Goal: Task Accomplishment & Management: Use online tool/utility

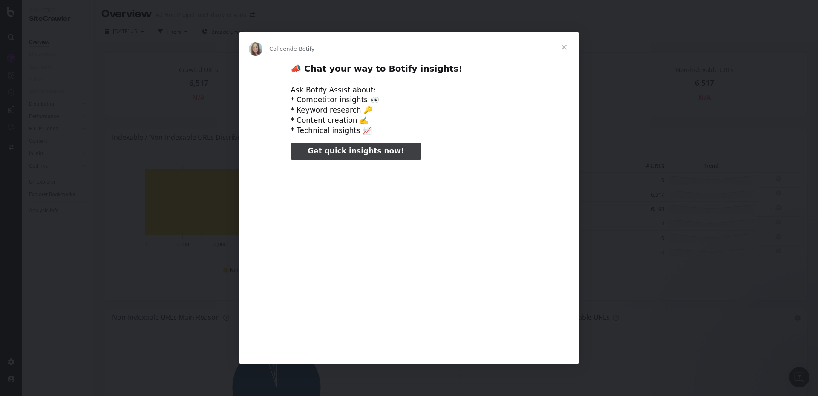
click at [563, 48] on span "Fermer" at bounding box center [564, 47] width 31 height 31
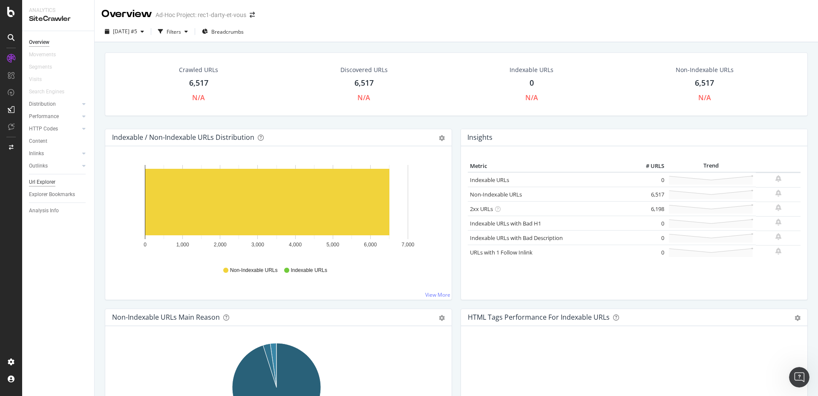
click at [35, 179] on div "Url Explorer" at bounding box center [42, 182] width 26 height 9
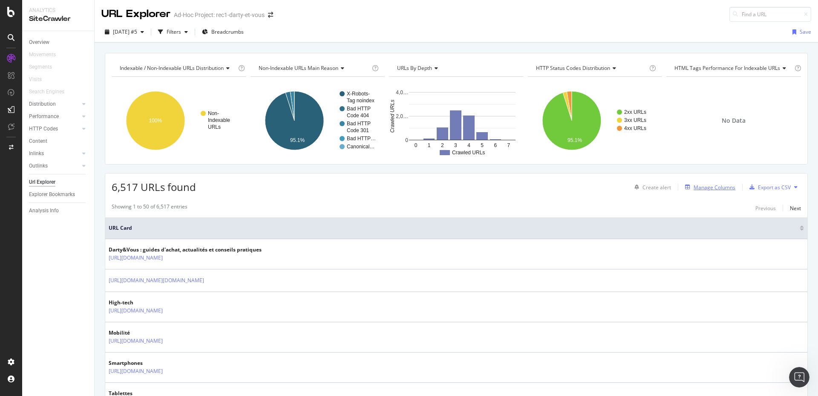
click at [718, 189] on div "Manage Columns" at bounding box center [715, 187] width 42 height 7
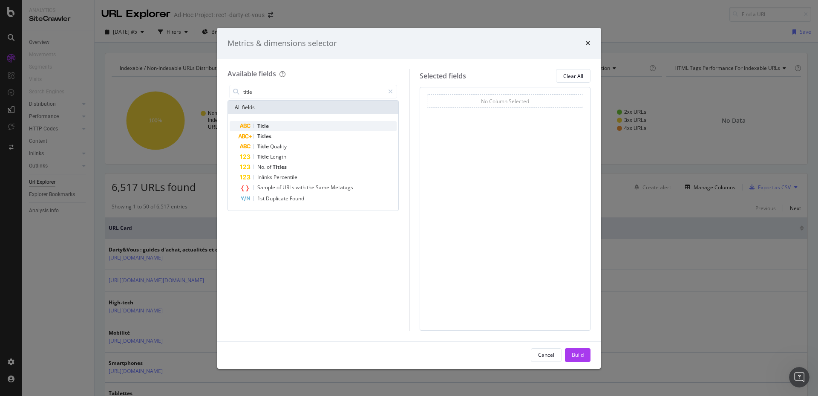
click at [283, 124] on div "Title" at bounding box center [318, 126] width 157 height 10
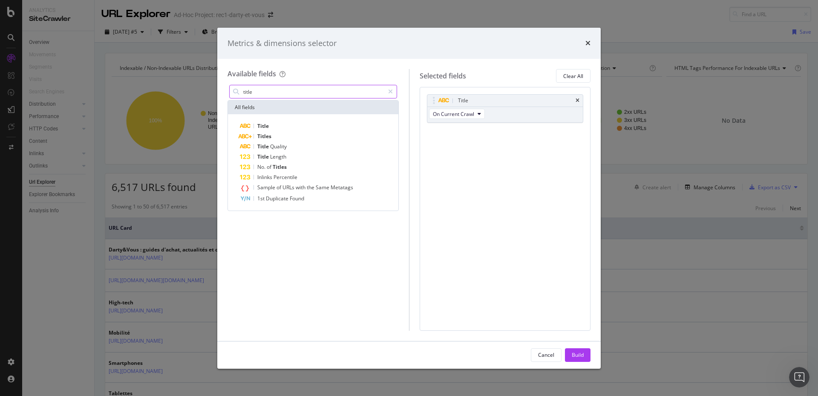
click at [265, 94] on input "title" at bounding box center [313, 91] width 142 height 13
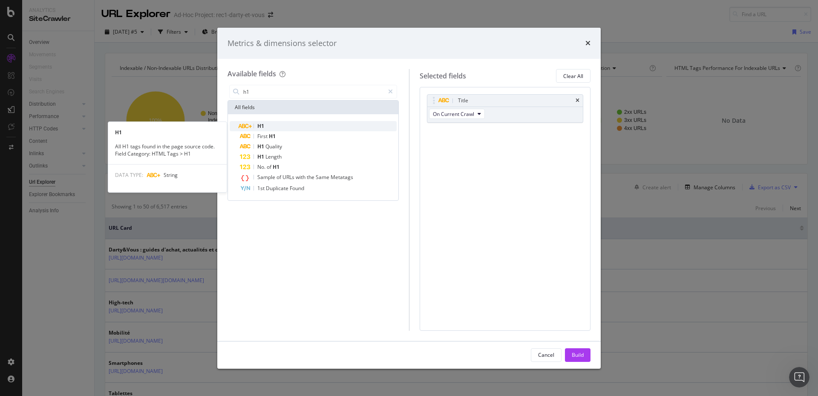
click at [265, 127] on div "H1" at bounding box center [318, 126] width 157 height 10
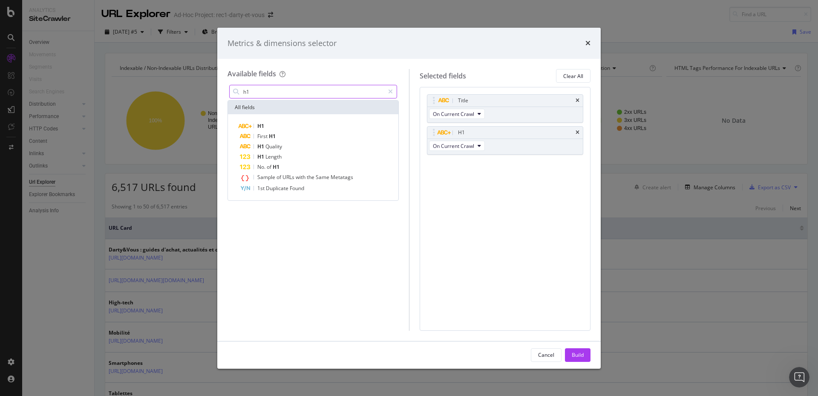
click at [276, 95] on input "h1" at bounding box center [313, 91] width 142 height 13
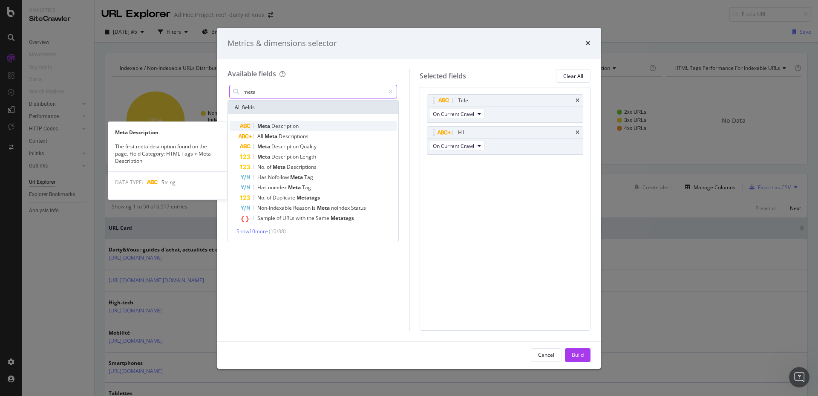
type input "meta"
click at [271, 128] on span "Meta" at bounding box center [264, 125] width 14 height 7
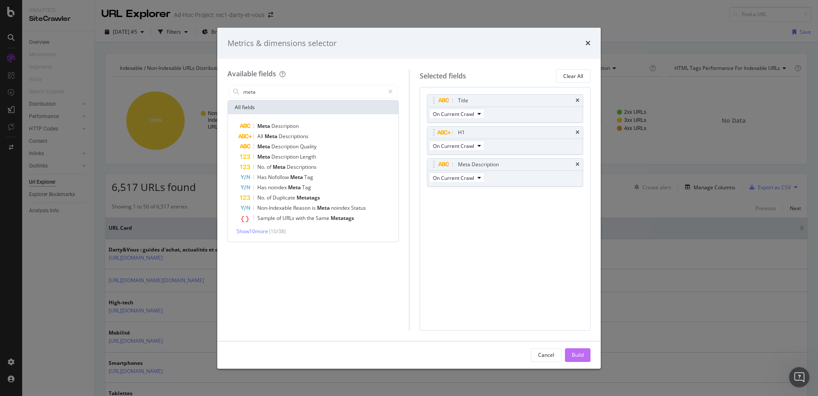
click at [572, 354] on div "Build" at bounding box center [578, 354] width 12 height 7
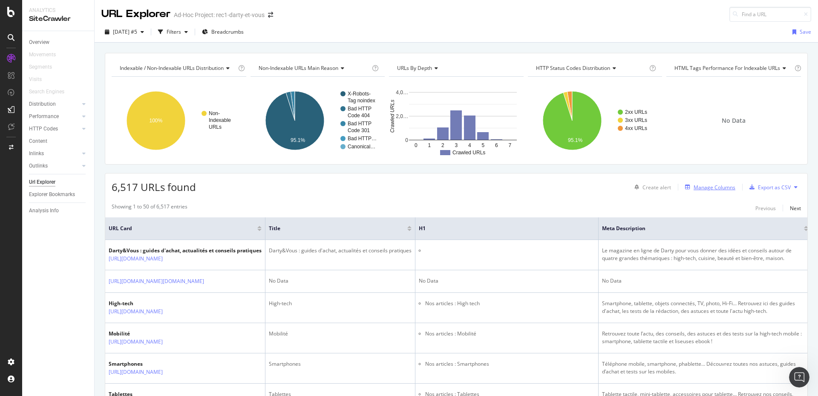
click at [711, 188] on div "Manage Columns" at bounding box center [715, 187] width 42 height 7
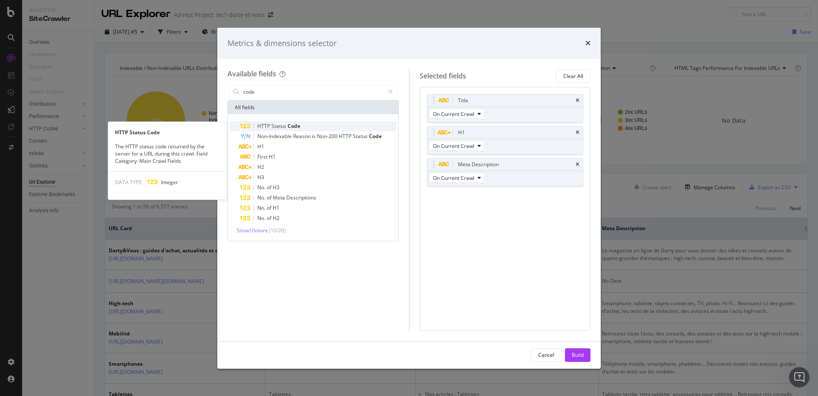
type input "code"
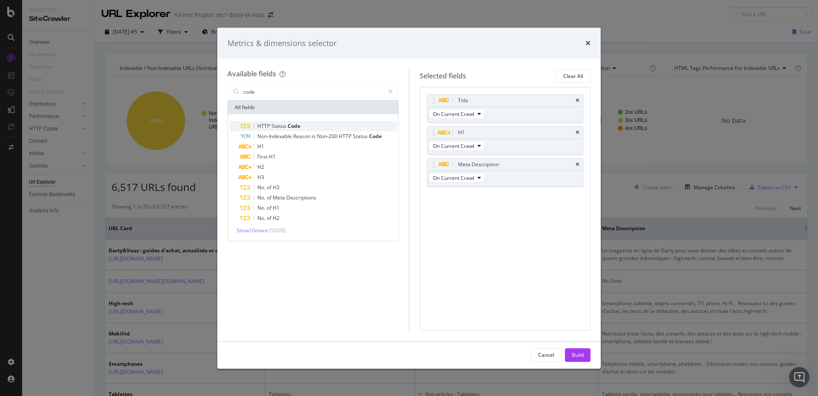
click at [292, 123] on span "Code" at bounding box center [294, 125] width 13 height 7
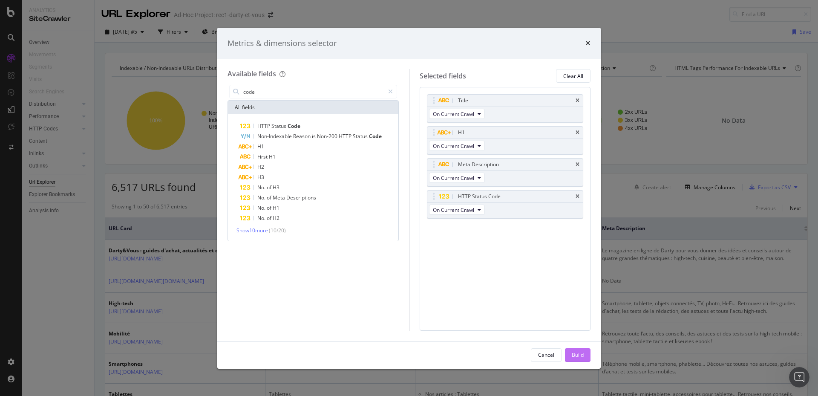
click at [581, 351] on div "Build" at bounding box center [578, 354] width 12 height 7
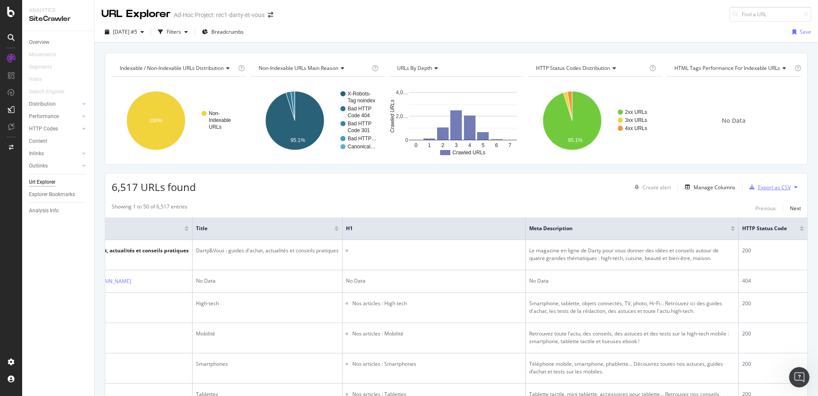
click at [759, 187] on div "Export as CSV" at bounding box center [774, 187] width 33 height 7
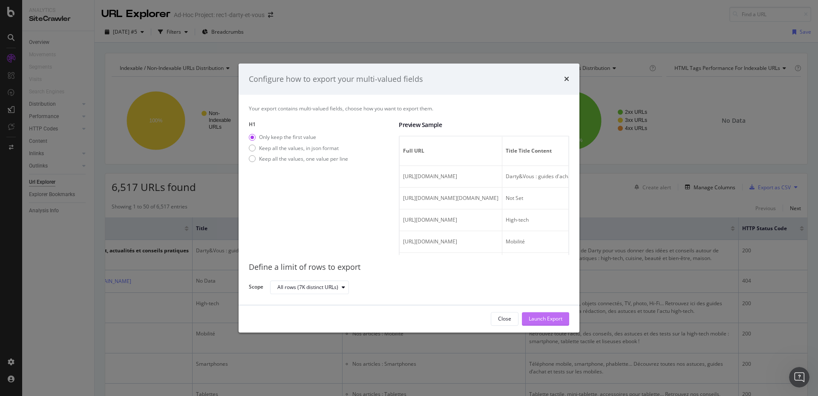
click at [542, 319] on div "Launch Export" at bounding box center [546, 318] width 34 height 7
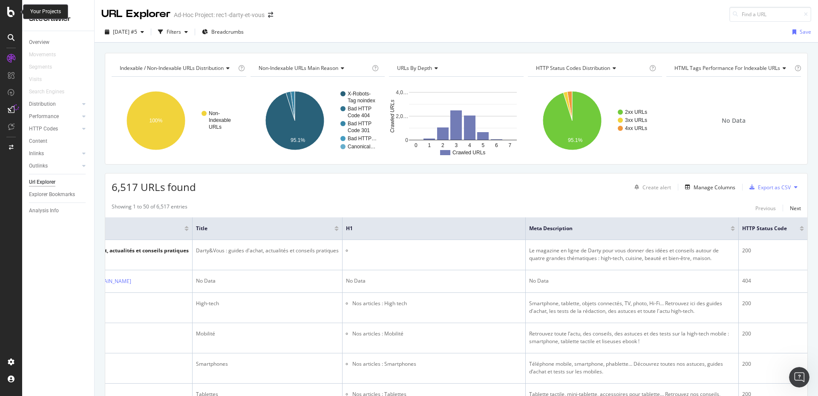
click at [14, 13] on icon at bounding box center [11, 12] width 8 height 10
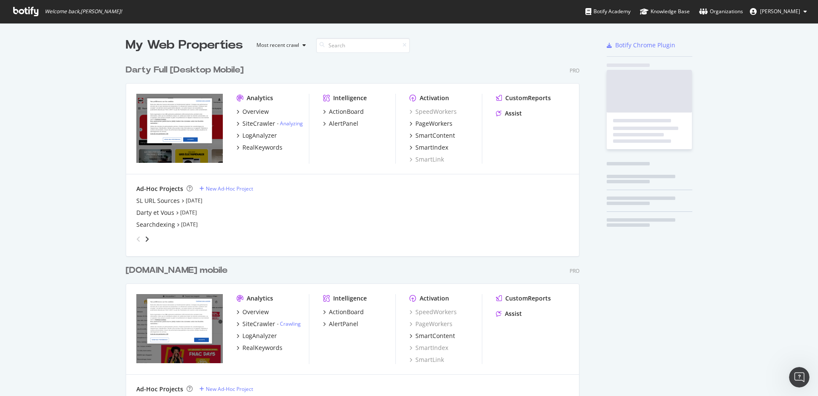
scroll to position [389, 803]
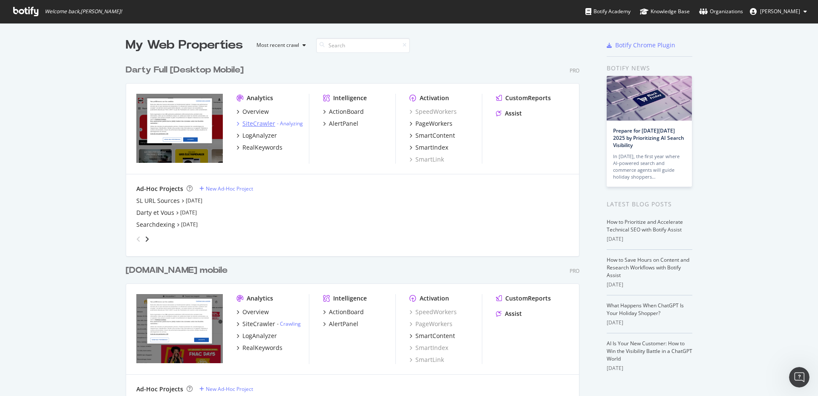
click at [253, 124] on div "SiteCrawler" at bounding box center [258, 123] width 33 height 9
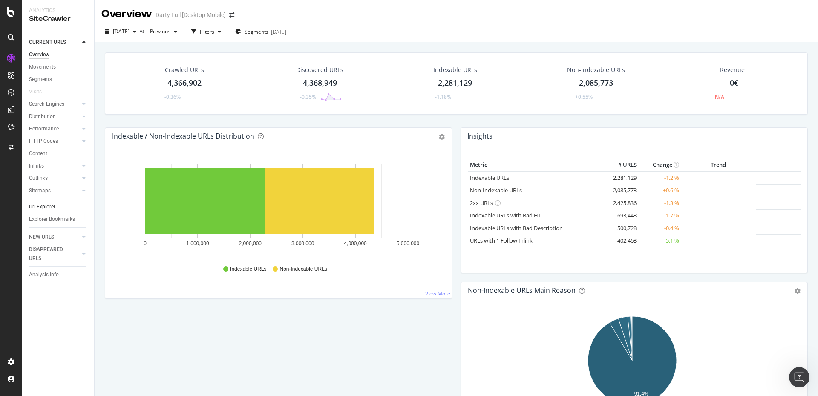
click at [42, 203] on div "Url Explorer" at bounding box center [42, 206] width 26 height 9
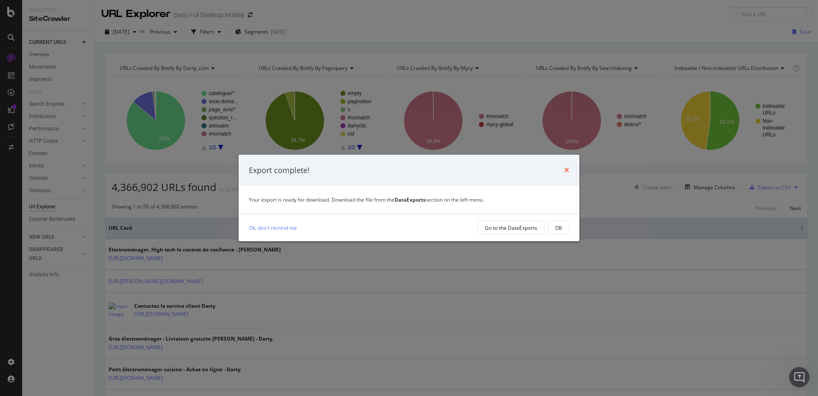
click at [567, 168] on icon "times" at bounding box center [566, 170] width 5 height 7
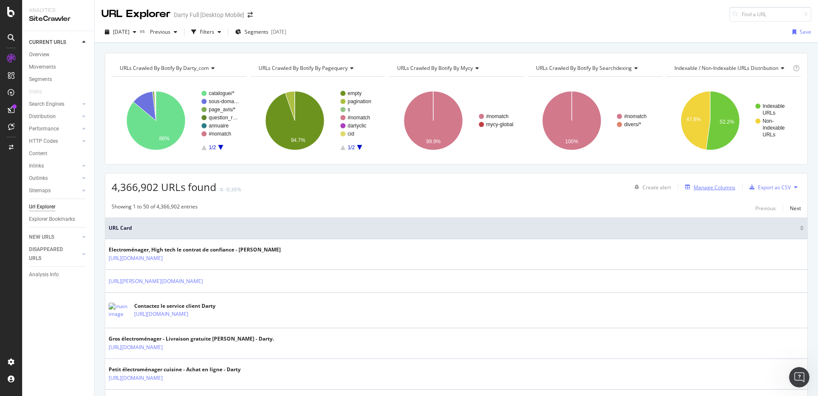
click at [694, 186] on div "Manage Columns" at bounding box center [715, 187] width 42 height 7
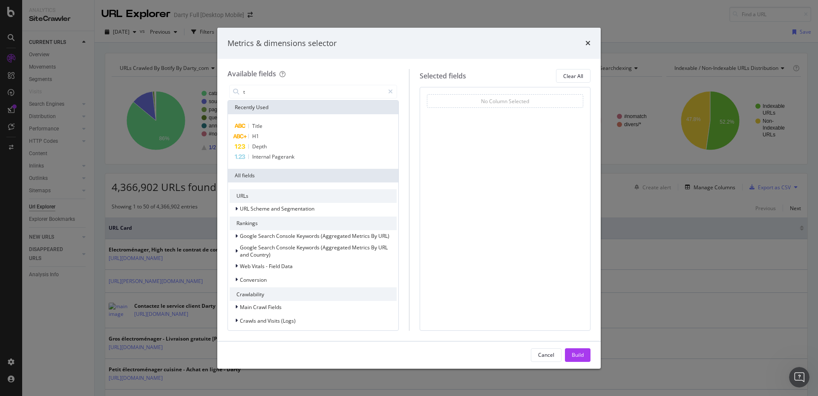
type input "t"
click at [257, 126] on span "Title" at bounding box center [257, 125] width 10 height 7
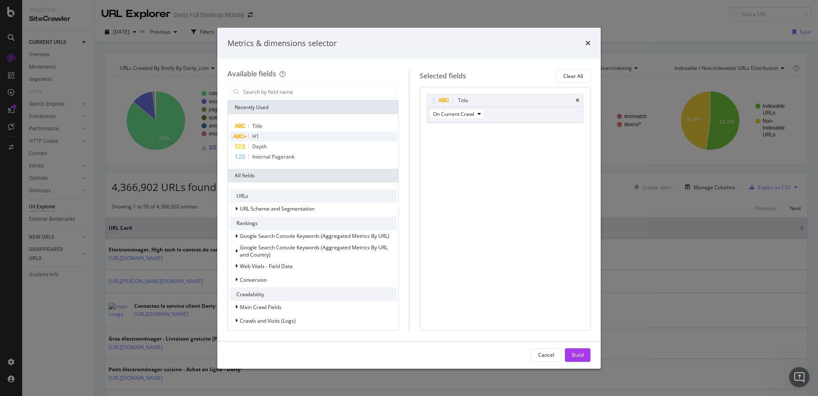
click at [259, 138] on span "H1" at bounding box center [255, 135] width 7 height 7
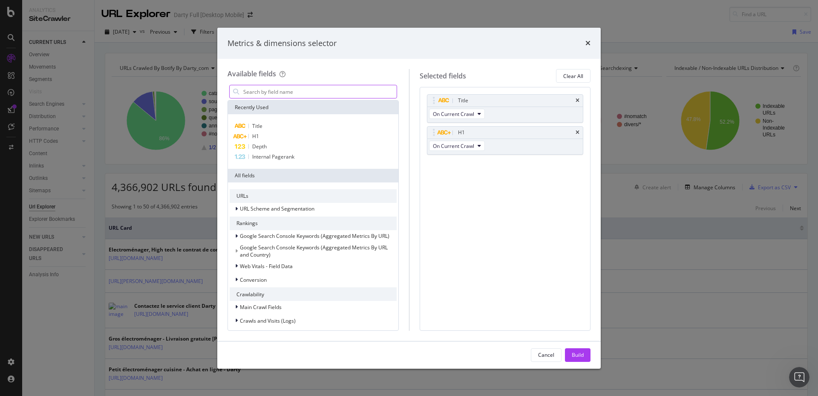
click at [280, 89] on input "modal" at bounding box center [319, 91] width 154 height 13
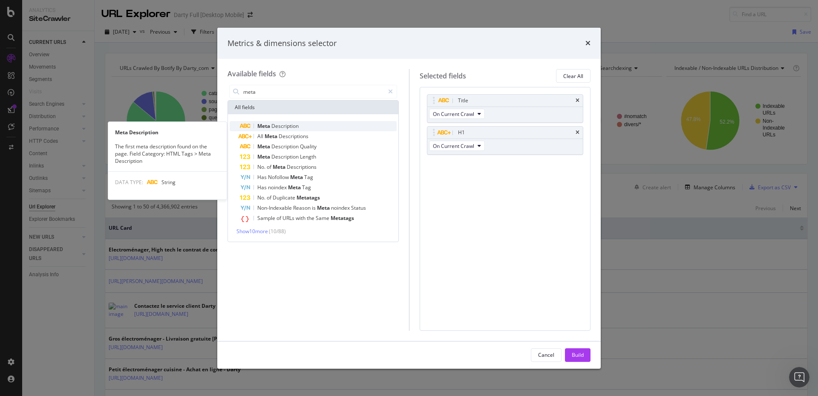
click at [277, 124] on span "Description" at bounding box center [284, 125] width 27 height 7
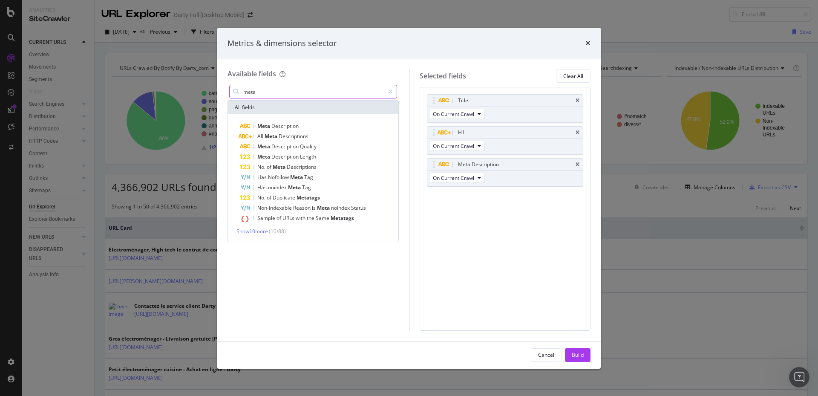
click at [268, 93] on input "meta" at bounding box center [313, 91] width 142 height 13
type input "c"
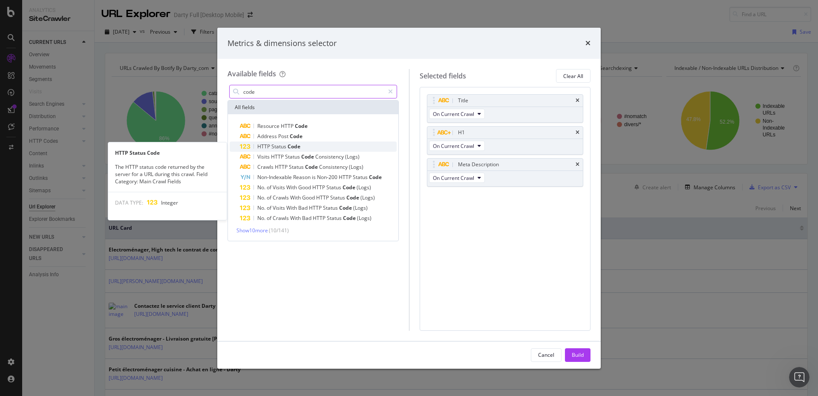
type input "code"
click at [284, 144] on span "Status" at bounding box center [279, 146] width 16 height 7
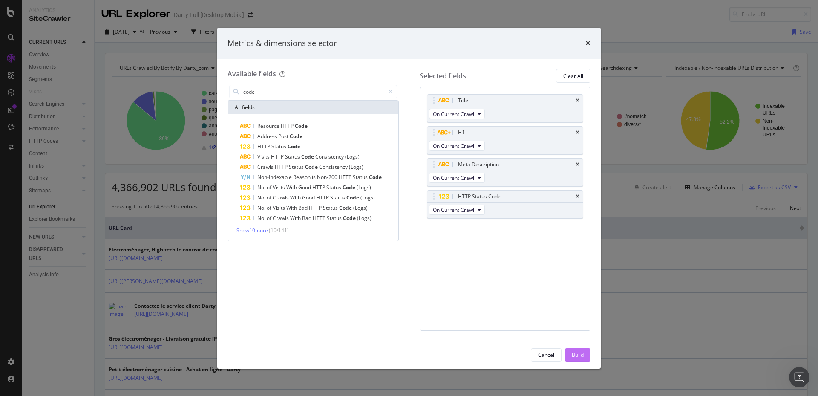
click at [576, 353] on div "Build" at bounding box center [578, 354] width 12 height 7
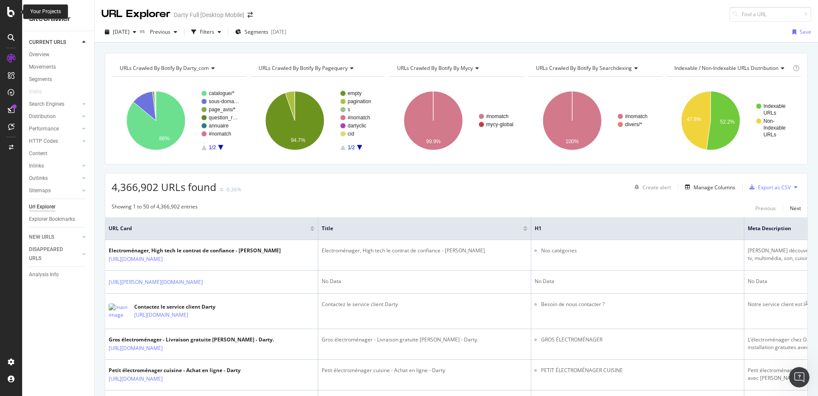
click at [13, 12] on icon at bounding box center [11, 12] width 8 height 10
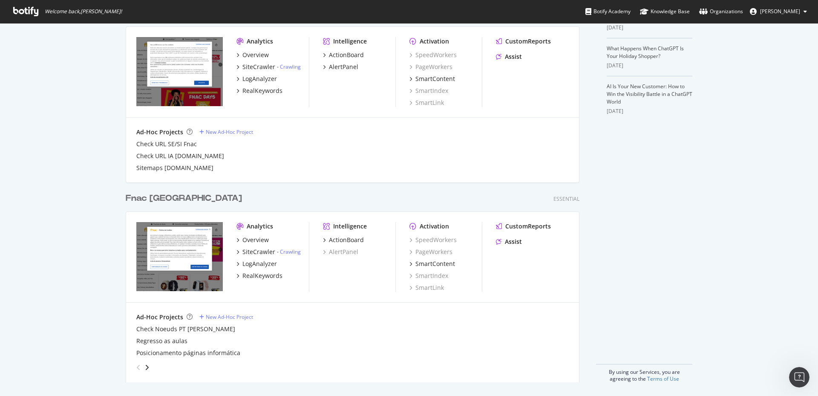
scroll to position [44, 0]
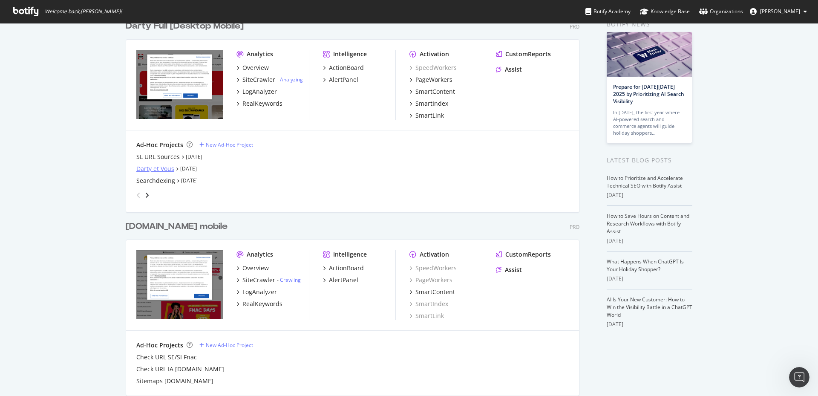
click at [141, 169] on div "Darty et Vous" at bounding box center [155, 168] width 38 height 9
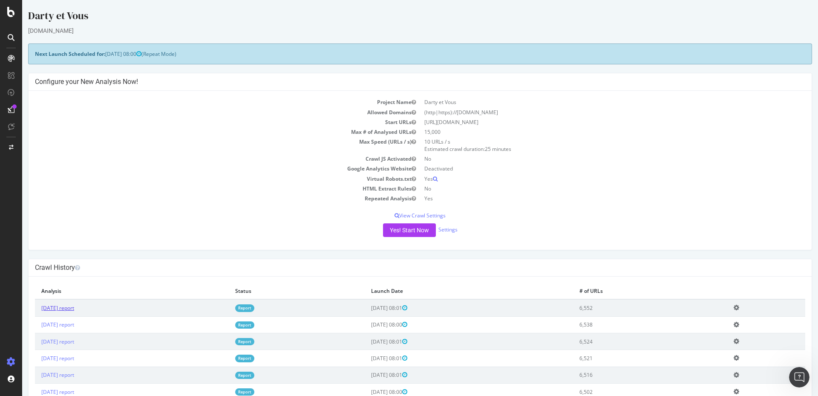
click at [70, 308] on link "2025 Sep. 29th report" at bounding box center [57, 307] width 33 height 7
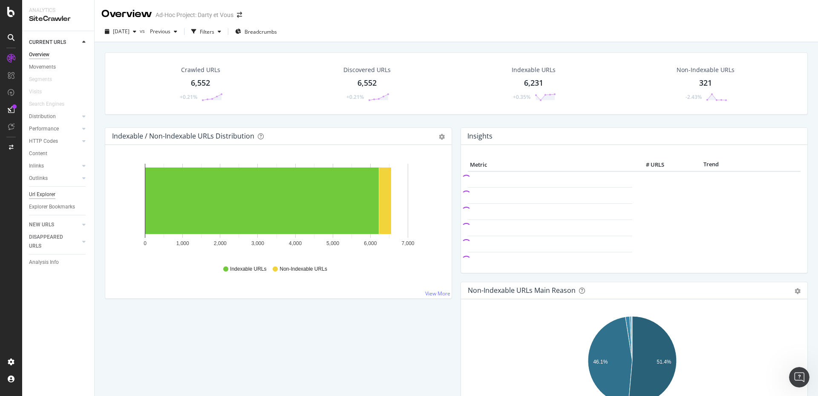
click at [51, 194] on div "Url Explorer" at bounding box center [42, 194] width 26 height 9
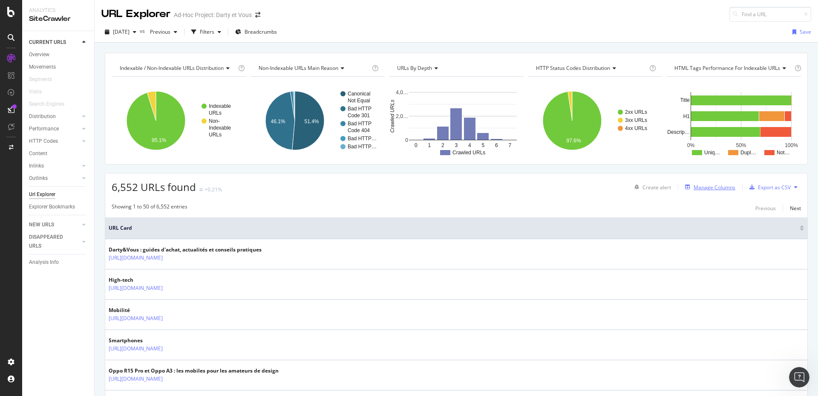
click at [695, 186] on div "Manage Columns" at bounding box center [715, 187] width 42 height 7
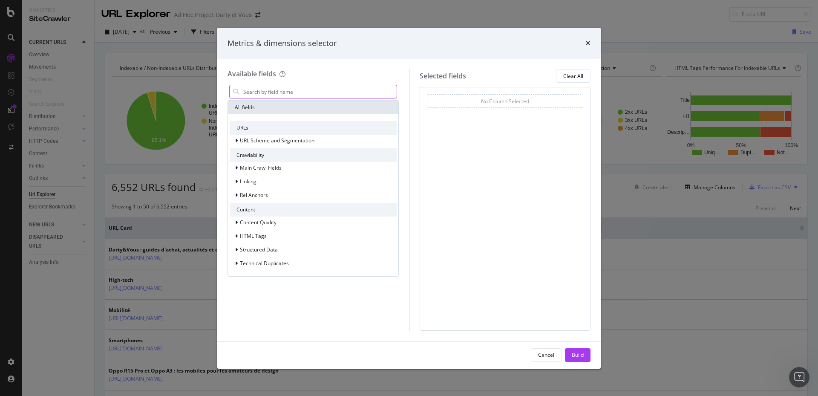
click at [291, 92] on input "modal" at bounding box center [319, 91] width 154 height 13
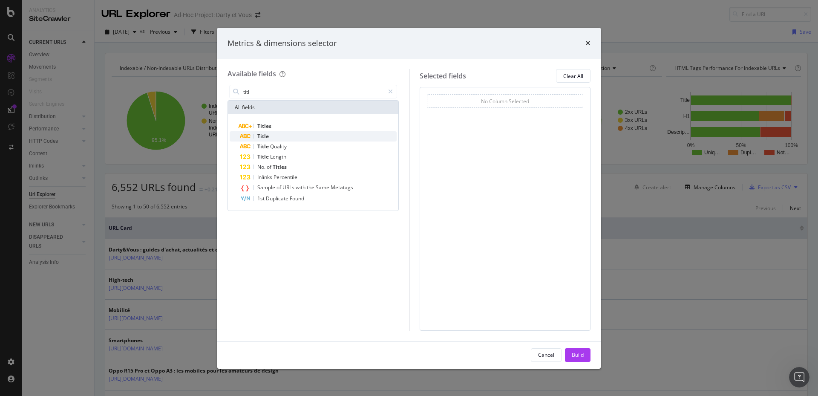
click at [262, 135] on span "Title" at bounding box center [263, 135] width 12 height 7
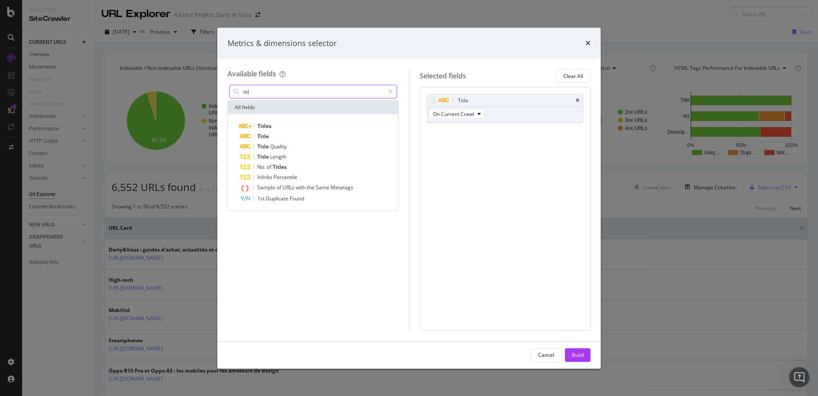
click at [263, 90] on input "titl" at bounding box center [313, 91] width 142 height 13
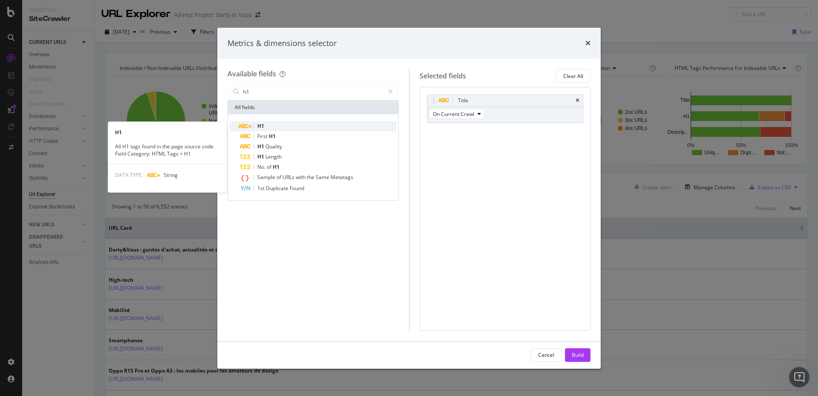
click at [265, 125] on div "H1" at bounding box center [318, 126] width 157 height 10
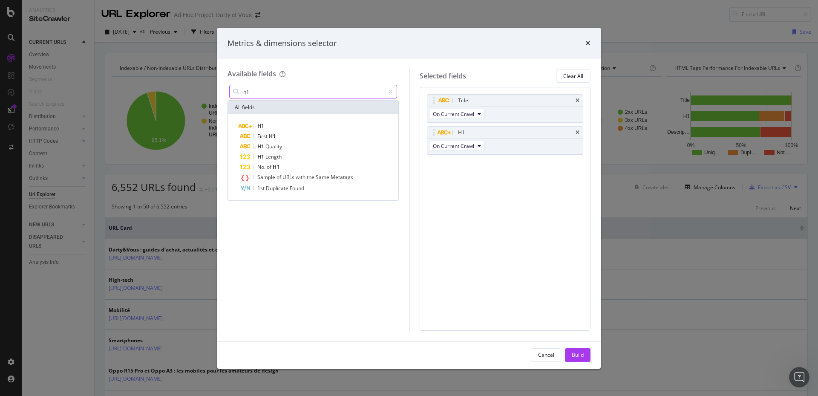
click at [259, 89] on input "h1" at bounding box center [313, 91] width 142 height 13
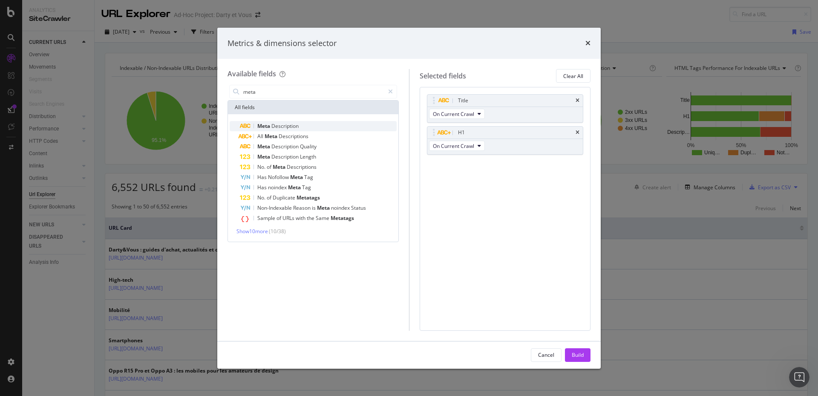
click at [269, 123] on span "Meta" at bounding box center [264, 125] width 14 height 7
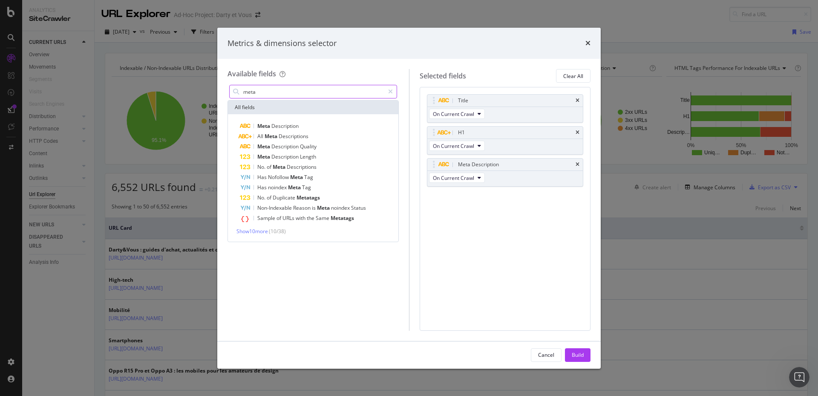
click at [263, 91] on input "meta" at bounding box center [313, 91] width 142 height 13
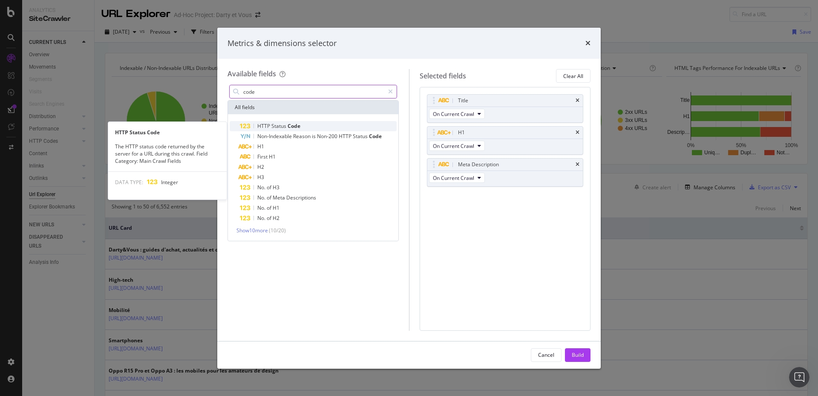
type input "code"
click at [278, 127] on span "Status" at bounding box center [279, 125] width 16 height 7
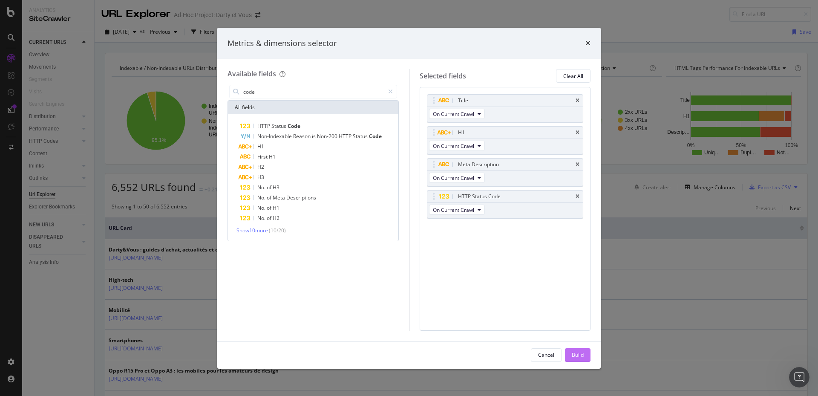
click at [577, 351] on div "Build" at bounding box center [578, 354] width 12 height 7
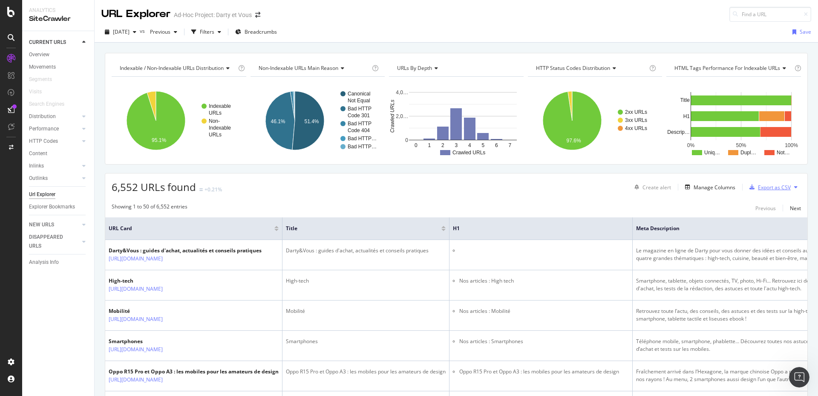
click at [761, 184] on div "Export as CSV" at bounding box center [774, 187] width 33 height 7
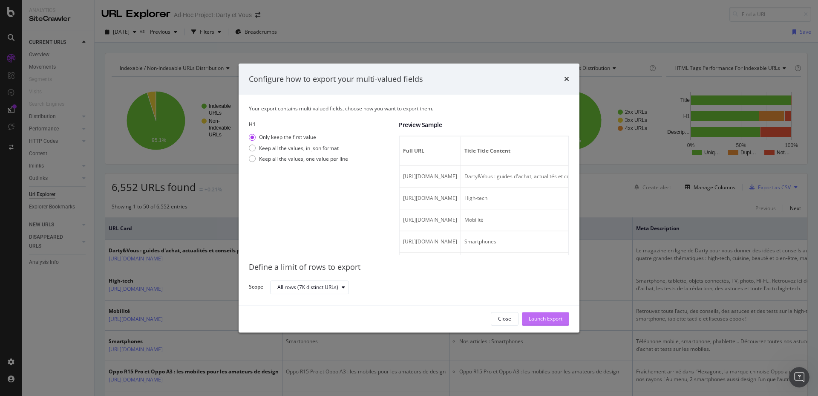
click at [547, 320] on div "Launch Export" at bounding box center [546, 318] width 34 height 7
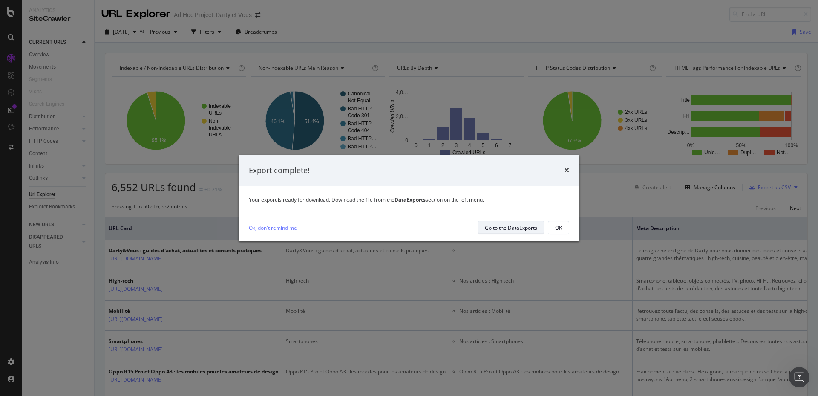
click at [525, 230] on div "Go to the DataExports" at bounding box center [511, 227] width 52 height 7
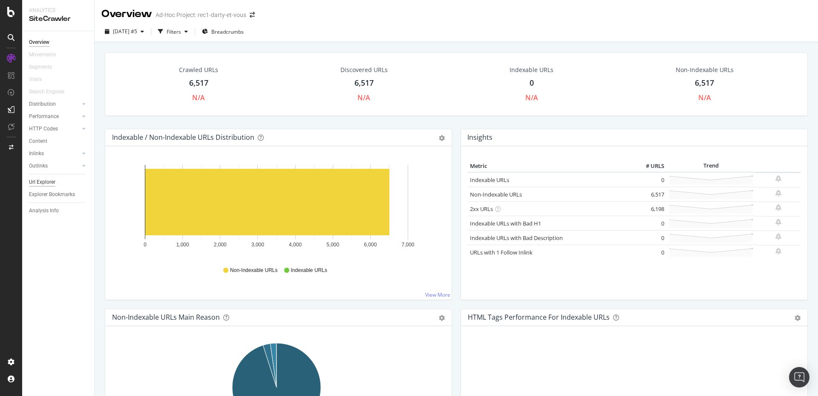
click at [52, 184] on div "Url Explorer" at bounding box center [42, 182] width 26 height 9
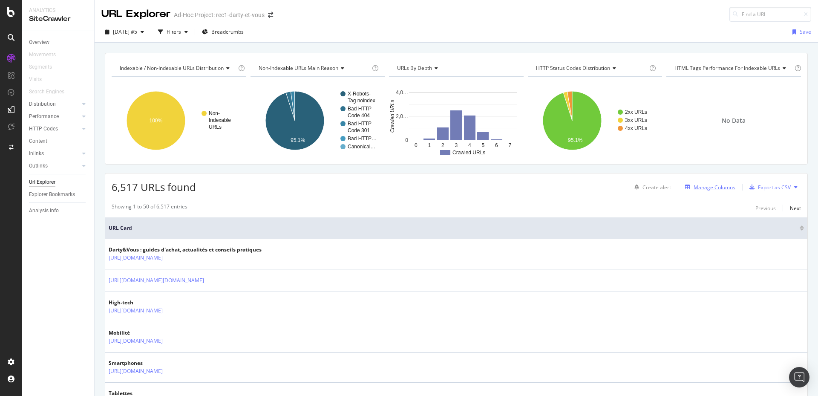
click at [708, 186] on div "Manage Columns" at bounding box center [715, 187] width 42 height 7
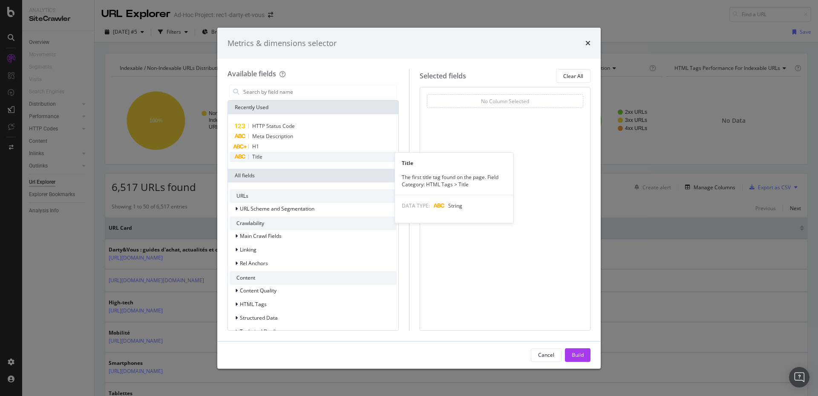
click at [260, 156] on span "Title" at bounding box center [257, 156] width 10 height 7
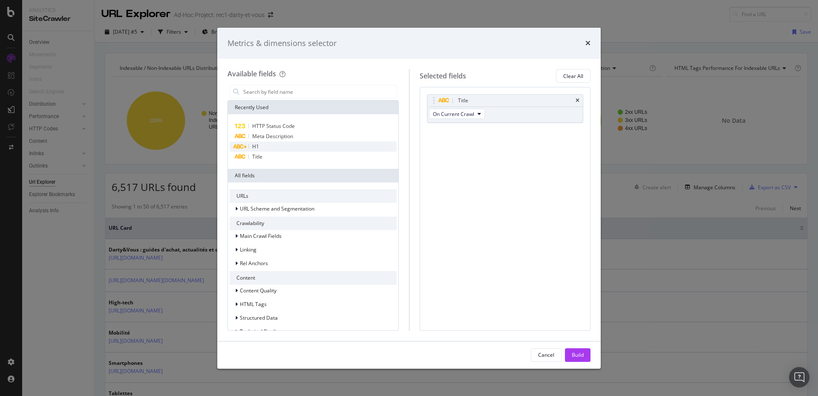
click at [257, 145] on span "H1" at bounding box center [255, 146] width 7 height 7
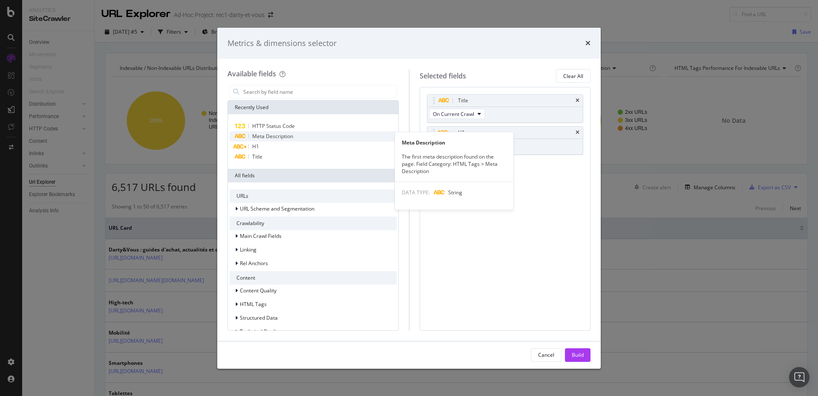
click at [267, 136] on span "Meta Description" at bounding box center [272, 135] width 41 height 7
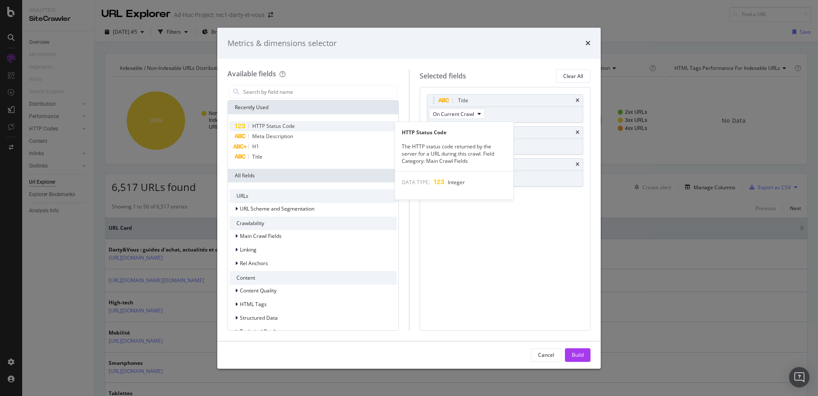
click at [270, 128] on span "HTTP Status Code" at bounding box center [273, 125] width 43 height 7
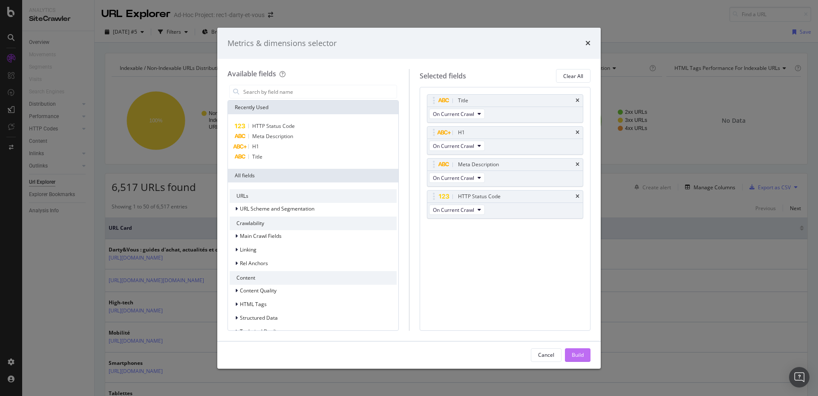
click at [578, 356] on div "Build" at bounding box center [578, 354] width 12 height 7
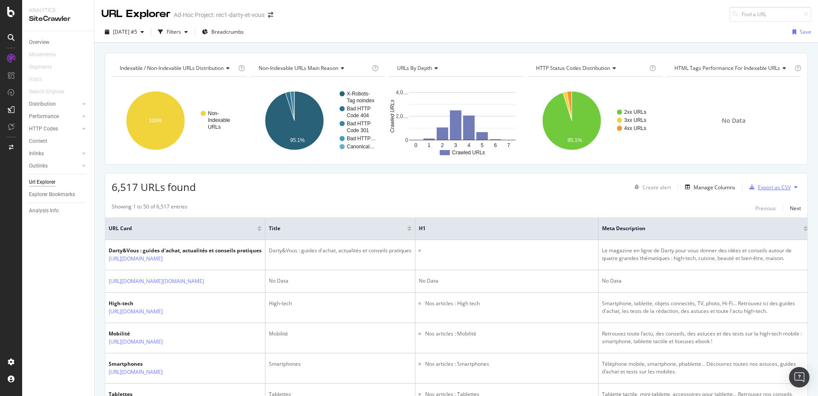
click at [763, 186] on div "Export as CSV" at bounding box center [774, 187] width 33 height 7
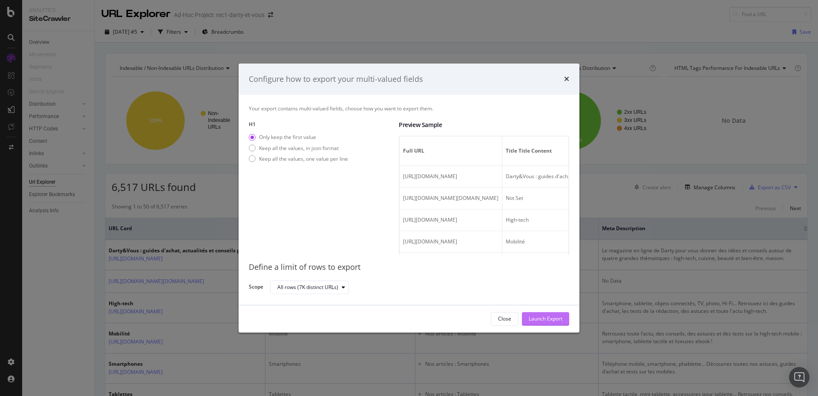
click at [538, 313] on div "Launch Export" at bounding box center [546, 318] width 34 height 13
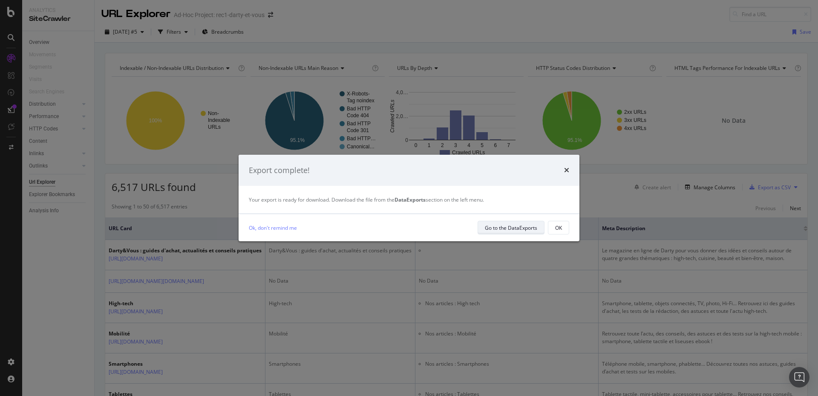
click at [507, 229] on div "Go to the DataExports" at bounding box center [511, 227] width 52 height 7
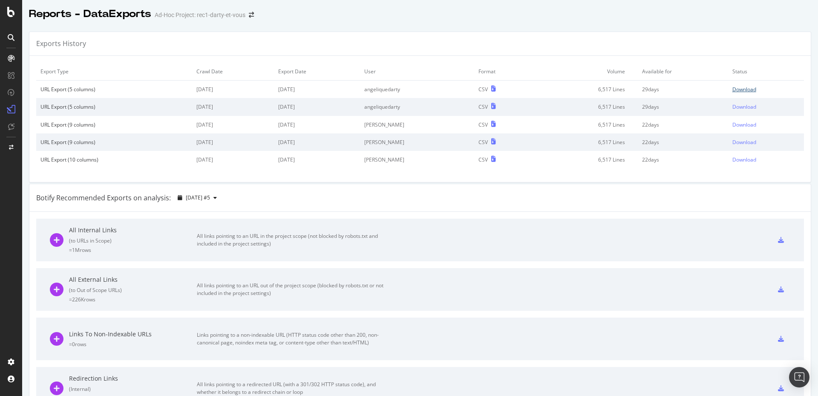
click at [732, 90] on div "Download" at bounding box center [744, 89] width 24 height 7
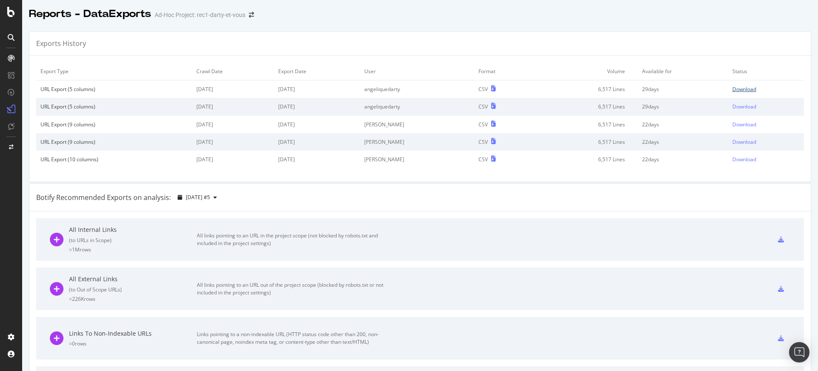
click at [732, 90] on div "Download" at bounding box center [744, 89] width 24 height 7
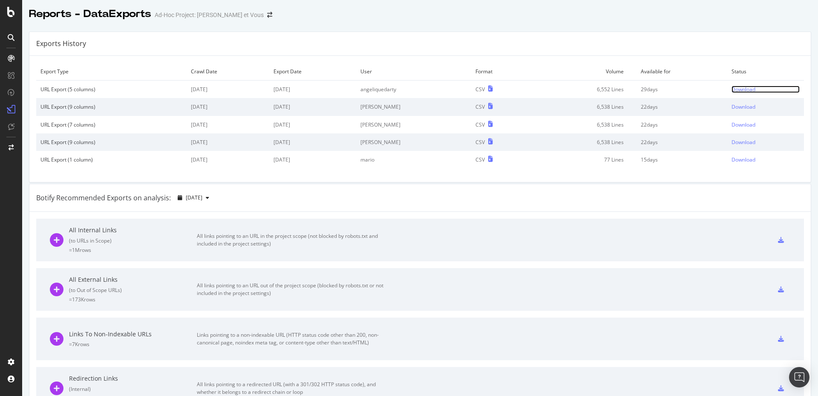
click at [735, 90] on div "Download" at bounding box center [743, 89] width 24 height 7
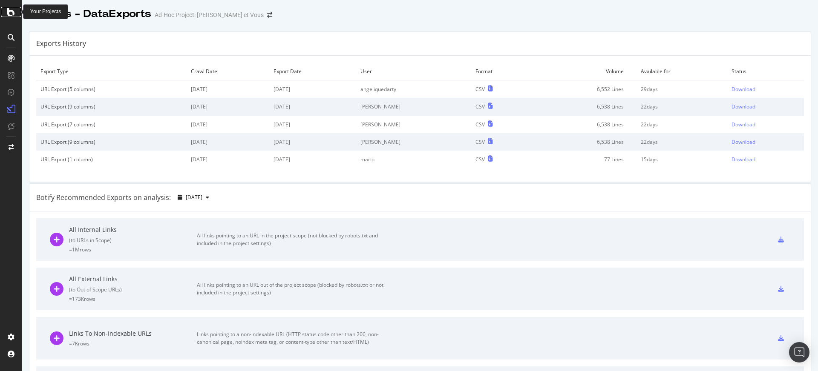
click at [9, 11] on icon at bounding box center [11, 12] width 8 height 10
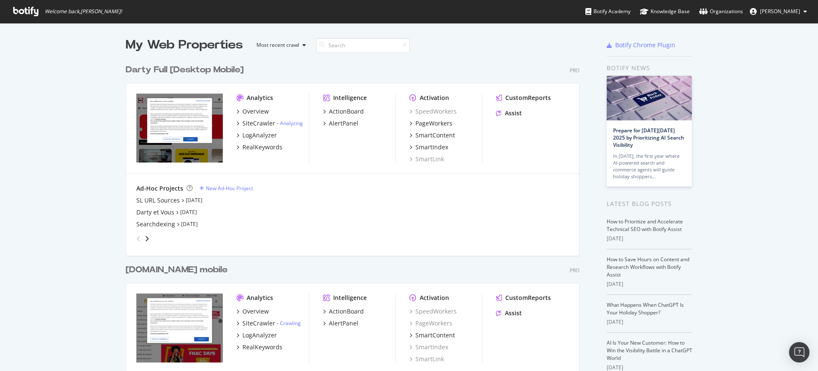
scroll to position [364, 803]
click at [154, 212] on div "Darty et Vous" at bounding box center [155, 212] width 38 height 9
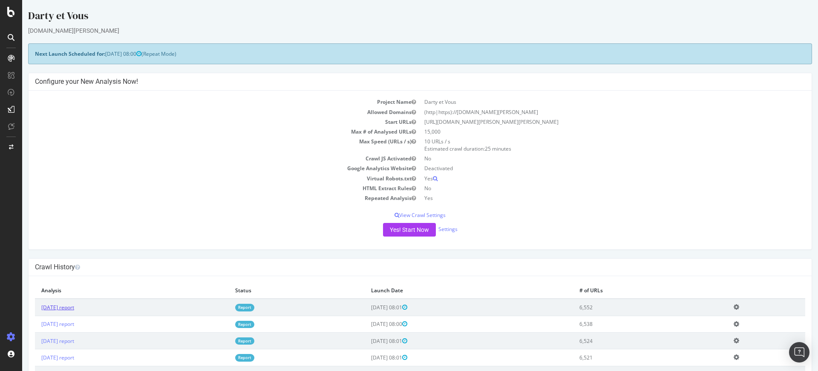
click at [67, 309] on link "2025 Sep. 29th report" at bounding box center [57, 307] width 33 height 7
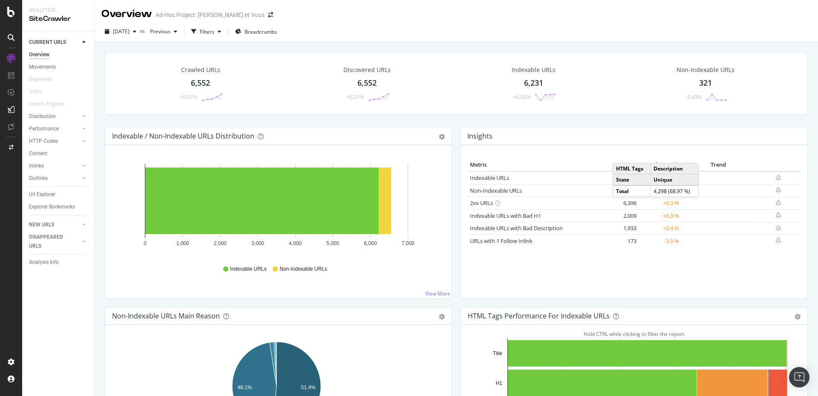
click at [496, 121] on div "Crawled URLs 6,552 +0.21% Discovered URLs 6,552 +0.21% Indexable URLs 6,231 +0.…" at bounding box center [456, 89] width 711 height 75
click at [616, 285] on div "Metric # URLS Change Trend Indexable URLs 6,231 +0.4 % Non-Indexable URLs 321 -…" at bounding box center [634, 224] width 333 height 133
click at [669, 130] on div "Insights" at bounding box center [634, 136] width 346 height 17
click at [461, 169] on div "Insights Metric # URLS Change Trend Indexable URLs 6,231 +0.4 % Non-Indexable U…" at bounding box center [634, 212] width 347 height 171
click at [298, 201] on rect "A chart." at bounding box center [261, 200] width 233 height 66
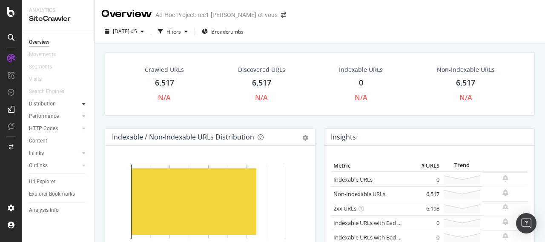
click at [84, 104] on icon at bounding box center [83, 103] width 3 height 5
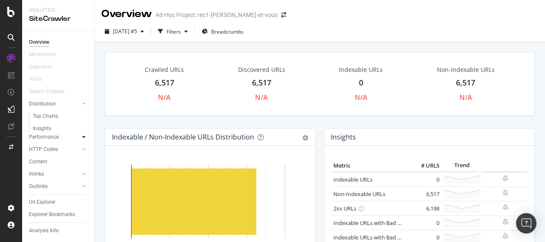
click at [83, 138] on icon at bounding box center [83, 137] width 3 height 5
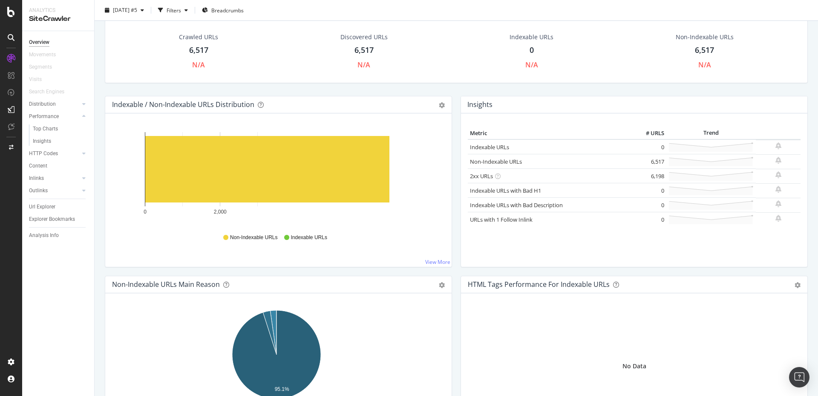
scroll to position [33, 0]
